Goal: Information Seeking & Learning: Learn about a topic

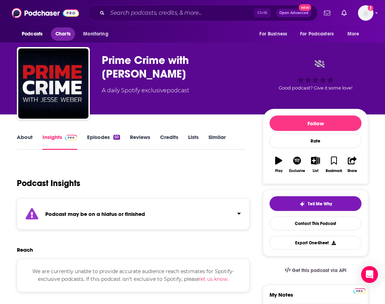
drag, startPoint x: 0, startPoint y: 0, endPoint x: 63, endPoint y: 31, distance: 70.7
click at [63, 31] on span "Charts" at bounding box center [62, 34] width 15 height 10
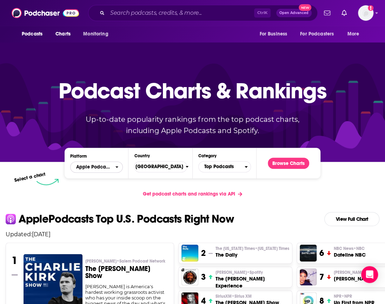
click at [115, 166] on span "Apple Podcasts" at bounding box center [92, 167] width 45 height 12
click at [277, 164] on button "Browse Charts" at bounding box center [287, 162] width 41 height 11
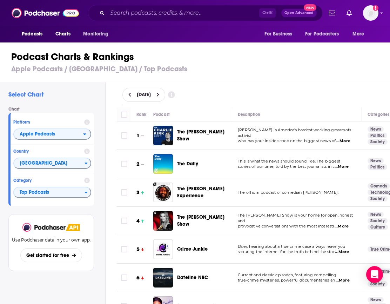
click at [192, 112] on div "Podcast" at bounding box center [189, 114] width 73 height 8
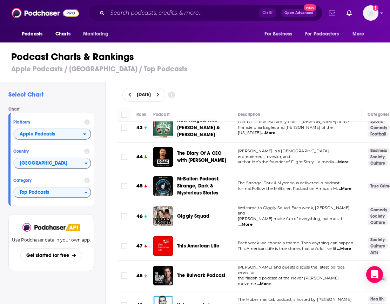
scroll to position [1318, 0]
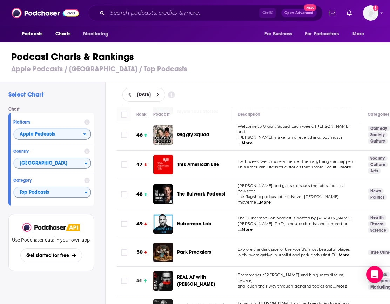
click at [347, 283] on span "...More" at bounding box center [340, 286] width 14 height 6
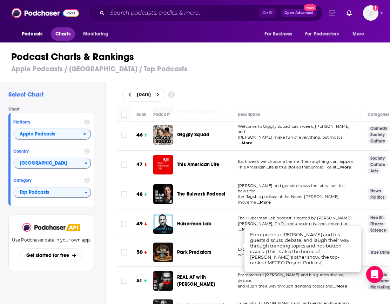
click at [64, 34] on span "Charts" at bounding box center [62, 34] width 15 height 10
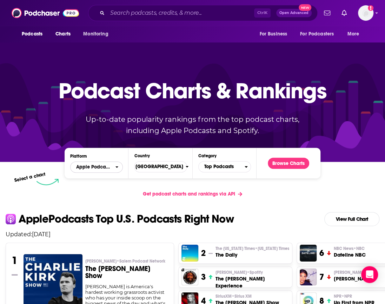
click at [115, 168] on span "Apple Podcasts" at bounding box center [92, 167] width 45 height 12
click at [109, 189] on span "Spotify" at bounding box center [95, 188] width 43 height 4
click at [274, 165] on button "Browse Charts" at bounding box center [287, 162] width 41 height 11
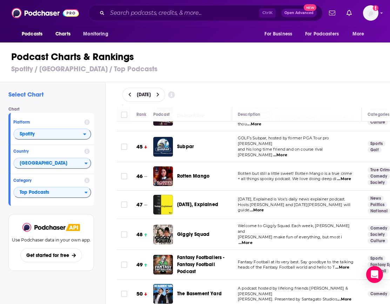
scroll to position [1264, 0]
